Goal: Task Accomplishment & Management: Complete application form

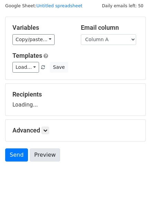
scroll to position [39, 0]
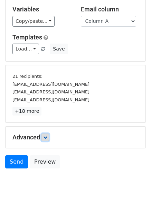
click at [45, 135] on icon at bounding box center [45, 137] width 4 height 4
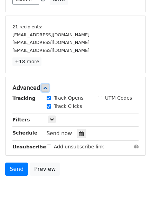
scroll to position [126, 0]
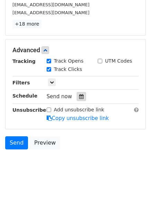
click at [79, 98] on icon at bounding box center [81, 96] width 4 height 5
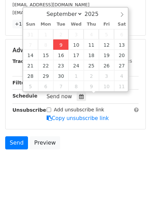
type input "2025-09-09 12:00"
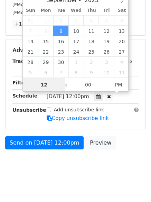
scroll to position [0, 0]
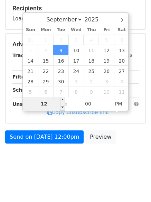
type input "4"
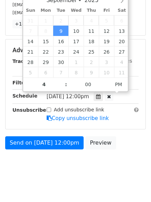
type input "2025-09-09 16:00"
click at [44, 163] on body "New Campaign Daily emails left: 50 Google Sheet: Untitled spreadsheet Variables…" at bounding box center [75, 29] width 151 height 301
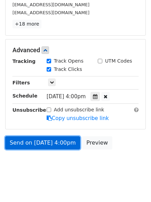
click at [40, 145] on link "Send on Sep 9 at 4:00pm" at bounding box center [42, 142] width 75 height 13
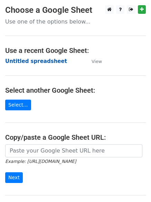
click at [32, 64] on strong "Untitled spreadsheet" at bounding box center [36, 61] width 62 height 6
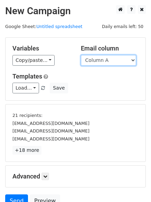
click at [103, 61] on select "Column A Column B Column C Column D Column E" at bounding box center [108, 60] width 55 height 11
select select "Column B"
click at [81, 55] on select "Column A Column B Column C Column D Column E" at bounding box center [108, 60] width 55 height 11
click at [103, 79] on h5 "Templates" at bounding box center [75, 77] width 126 height 8
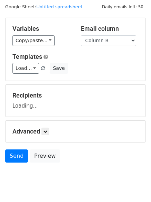
scroll to position [39, 0]
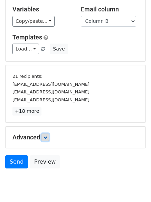
click at [45, 135] on icon at bounding box center [45, 137] width 4 height 4
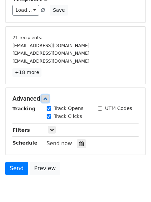
scroll to position [121, 0]
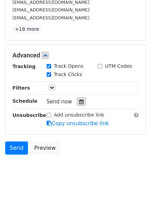
click at [79, 101] on icon at bounding box center [81, 101] width 4 height 5
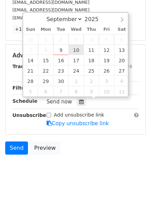
type input "2025-09-10 12:00"
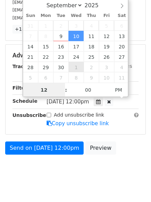
scroll to position [0, 0]
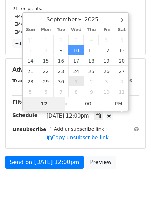
type input "5"
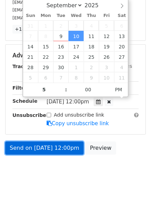
type input "2025-09-10 17:00"
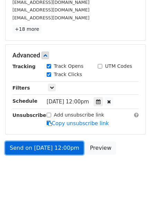
click at [49, 148] on link "Send on Sep 10 at 12:00pm" at bounding box center [44, 147] width 78 height 13
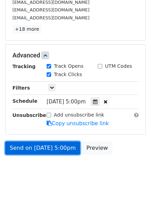
click at [44, 146] on link "Send on Sep 10 at 5:00pm" at bounding box center [42, 147] width 75 height 13
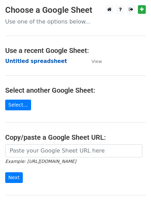
click at [18, 63] on strong "Untitled spreadsheet" at bounding box center [36, 61] width 62 height 6
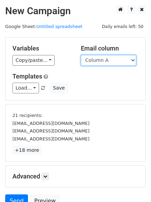
click at [109, 59] on select "Column A Column B Column C Column D Column E" at bounding box center [108, 60] width 55 height 11
select select "Column C"
click at [81, 55] on select "Column A Column B Column C Column D Column E" at bounding box center [108, 60] width 55 height 11
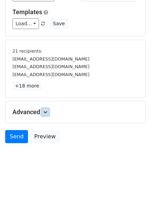
click at [48, 109] on link at bounding box center [45, 112] width 8 height 8
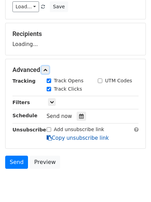
scroll to position [103, 0]
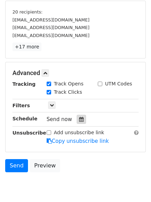
click at [79, 120] on icon at bounding box center [81, 119] width 4 height 5
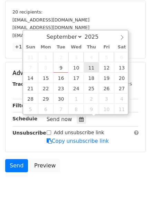
type input "2025-09-11 12:00"
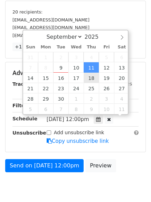
scroll to position [0, 0]
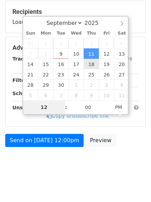
type input "6"
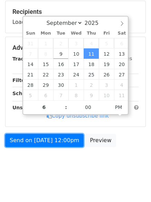
type input "2025-09-11 18:00"
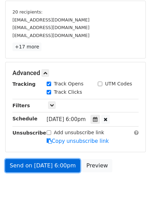
click at [59, 168] on link "Send on Sep 11 at 6:00pm" at bounding box center [42, 165] width 75 height 13
click at [45, 163] on link "Send on Sep 11 at 6:00pm" at bounding box center [42, 165] width 75 height 13
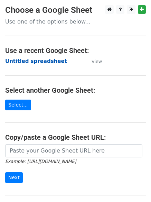
click at [22, 62] on strong "Untitled spreadsheet" at bounding box center [36, 61] width 62 height 6
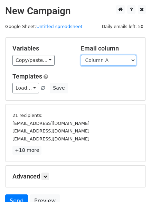
click at [105, 63] on select "Column A Column B Column C Column D Column E" at bounding box center [108, 60] width 55 height 11
select select "Column D"
click at [81, 55] on select "Column A Column B Column C Column D Column E" at bounding box center [108, 60] width 55 height 11
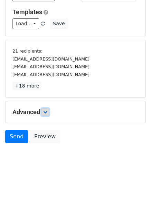
click at [47, 112] on icon at bounding box center [45, 112] width 4 height 4
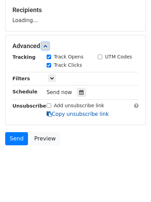
scroll to position [105, 0]
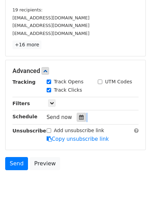
click at [78, 122] on div "Tracking Track Opens UTM Codes Track Clicks Filters Only include spreadsheet ro…" at bounding box center [75, 110] width 126 height 65
click at [79, 118] on icon at bounding box center [81, 117] width 4 height 5
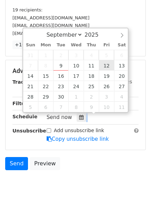
type input "[DATE] 12:00"
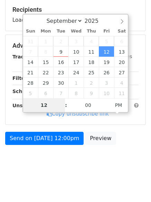
type input "7"
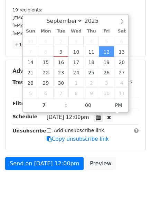
type input "[DATE] 19:00"
click at [60, 183] on body "New Campaign Daily emails left: 50 Google Sheet: Untitled spreadsheet Variables…" at bounding box center [75, 50] width 151 height 301
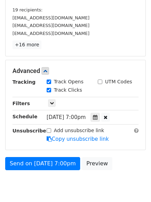
click at [49, 156] on form "Variables Copy/paste... {{Column A}} {{Column B}} {{Column C}} {{Column D}} {{C…" at bounding box center [75, 53] width 141 height 242
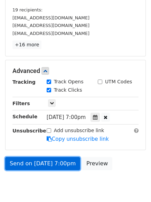
click at [49, 162] on link "Send on [DATE] 7:00pm" at bounding box center [42, 163] width 75 height 13
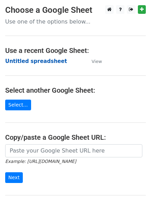
click at [23, 62] on strong "Untitled spreadsheet" at bounding box center [36, 61] width 62 height 6
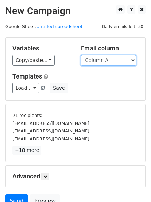
click at [113, 60] on select "Column A Column B Column C Column D Column E" at bounding box center [108, 60] width 55 height 11
select select "Column E"
click at [81, 55] on select "Column A Column B Column C Column D Column E" at bounding box center [108, 60] width 55 height 11
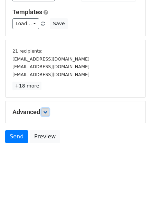
click at [45, 111] on icon at bounding box center [45, 112] width 4 height 4
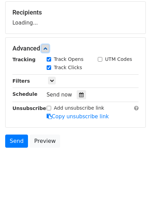
scroll to position [104, 0]
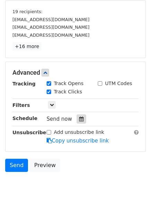
click at [82, 121] on div at bounding box center [81, 118] width 9 height 9
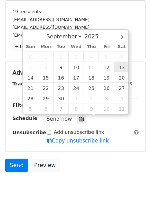
type input "2025-09-13 12:00"
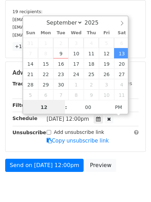
scroll to position [0, 0]
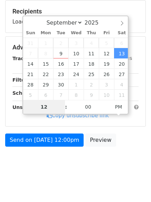
type input "9"
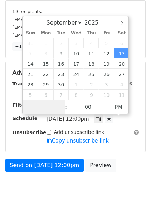
type input "9"
type input "8"
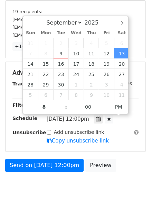
type input "2025-09-13 20:00"
click at [46, 182] on body "New Campaign Daily emails left: 50 Google Sheet: Untitled spreadsheet Variables…" at bounding box center [75, 52] width 151 height 301
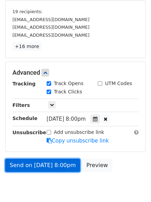
click at [42, 167] on link "Send on Sep 13 at 8:00pm" at bounding box center [42, 165] width 75 height 13
